Goal: Transaction & Acquisition: Book appointment/travel/reservation

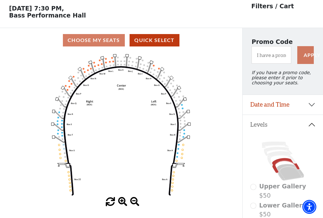
scroll to position [30, 0]
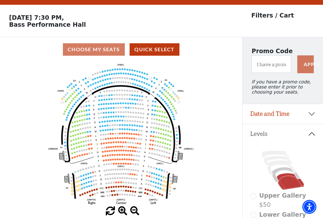
scroll to position [30, 0]
